Goal: Complete application form

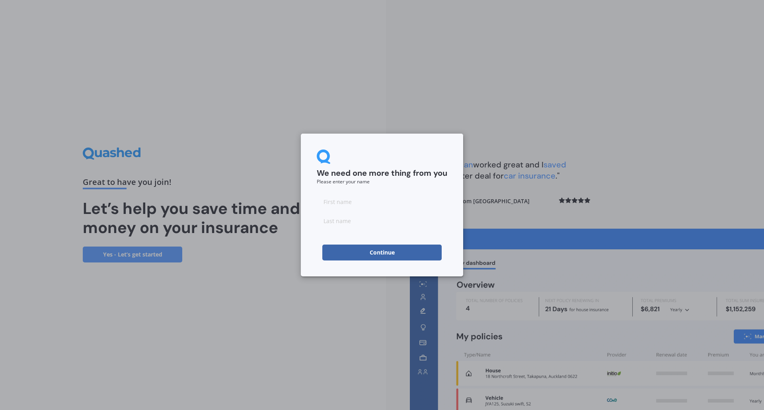
click at [409, 207] on input at bounding box center [382, 202] width 131 height 16
type input "[PERSON_NAME]"
type input "Adea"
click at [383, 253] on button "Continue" at bounding box center [381, 253] width 119 height 16
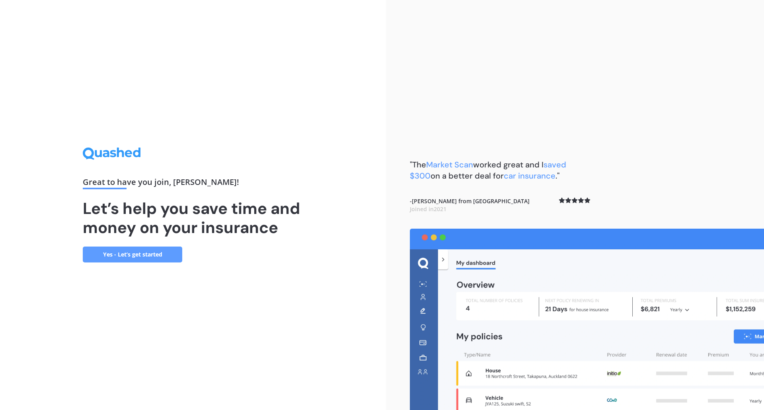
click at [149, 254] on link "Yes - Let’s get started" at bounding box center [132, 255] width 99 height 16
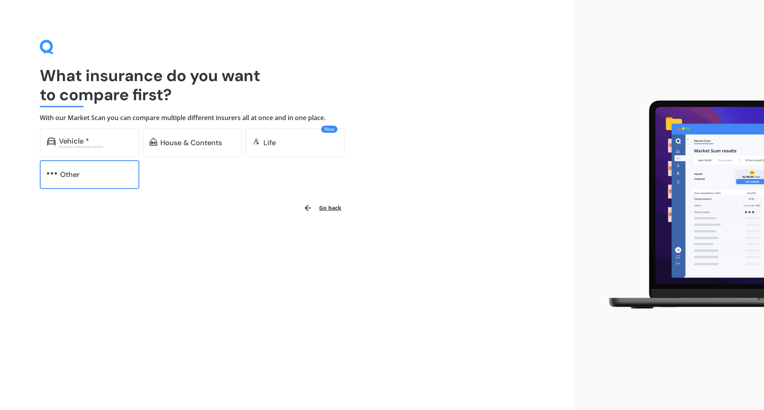
click at [91, 175] on div "Other" at bounding box center [96, 175] width 72 height 8
